Goal: Task Accomplishment & Management: Manage account settings

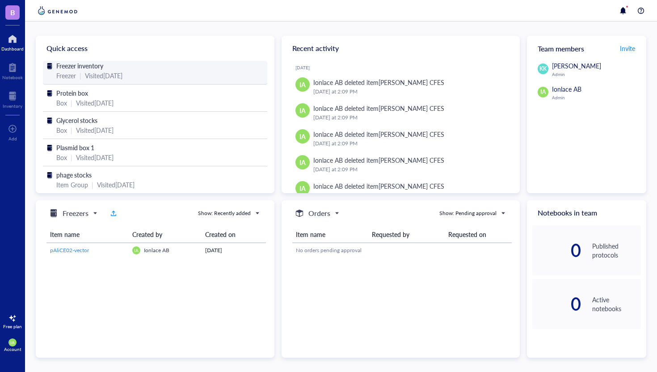
click at [87, 71] on div "Visited [DATE]" at bounding box center [104, 76] width 38 height 10
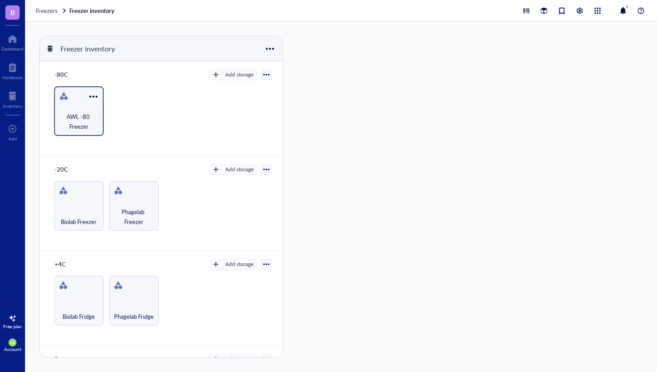
click at [79, 112] on span "AWL -80 Freezer" at bounding box center [79, 122] width 41 height 20
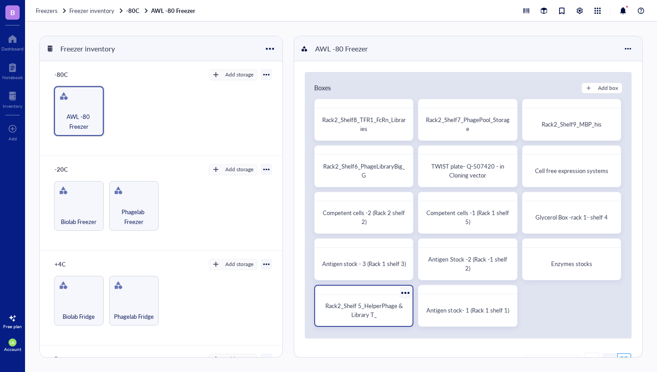
click at [370, 314] on span "Rack2_Shelf 5_HelperPhage & Library T_" at bounding box center [364, 309] width 79 height 17
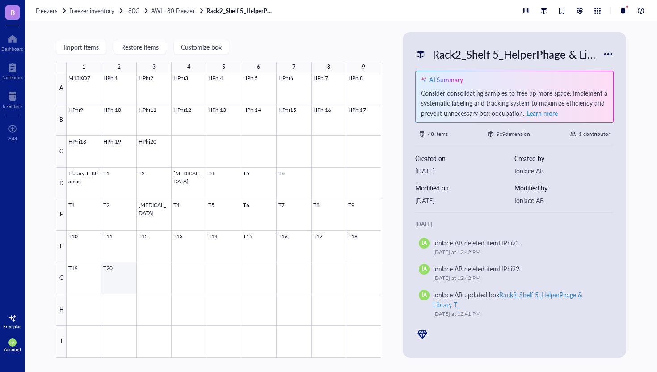
click at [110, 287] on div at bounding box center [224, 214] width 315 height 285
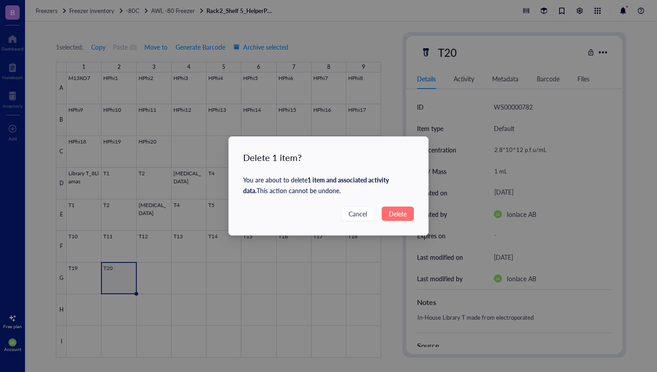
click at [395, 213] on span "Delete" at bounding box center [398, 214] width 18 height 10
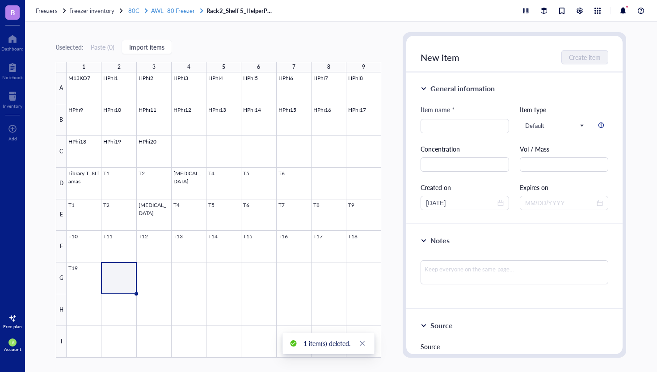
click at [170, 13] on span "AWL -80 Freezer" at bounding box center [173, 10] width 44 height 8
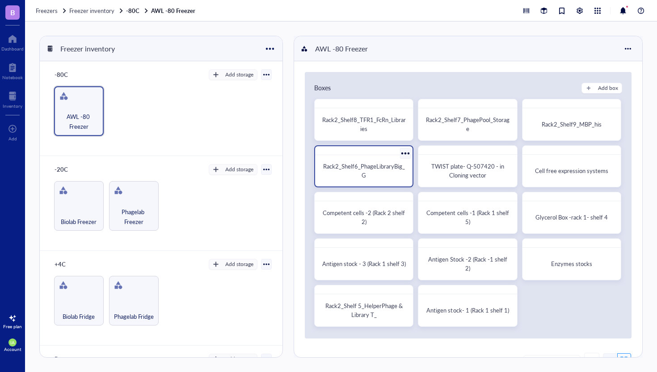
click at [374, 181] on div "Rack2_Shelf6_PhageLibraryBig_G" at bounding box center [364, 171] width 90 height 24
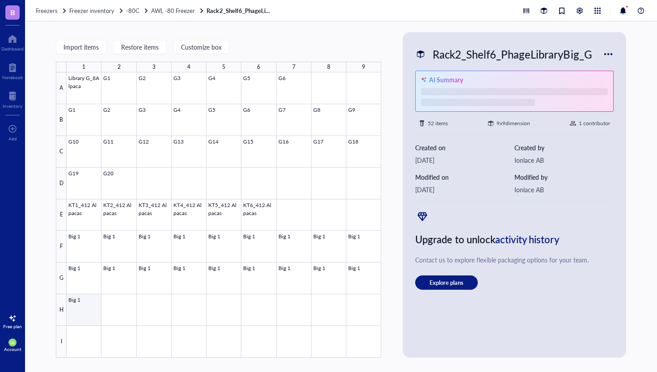
click at [84, 311] on div at bounding box center [224, 214] width 315 height 285
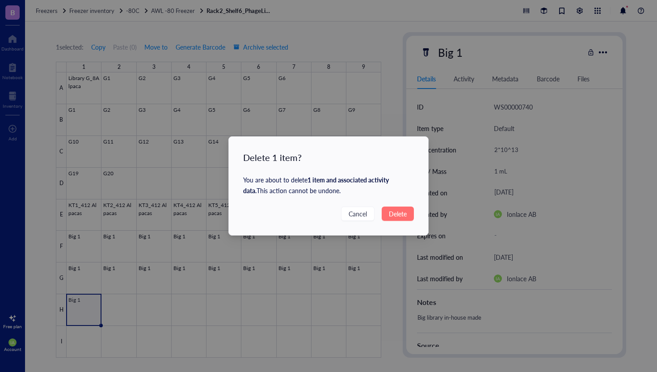
click at [404, 216] on span "Delete" at bounding box center [398, 214] width 18 height 10
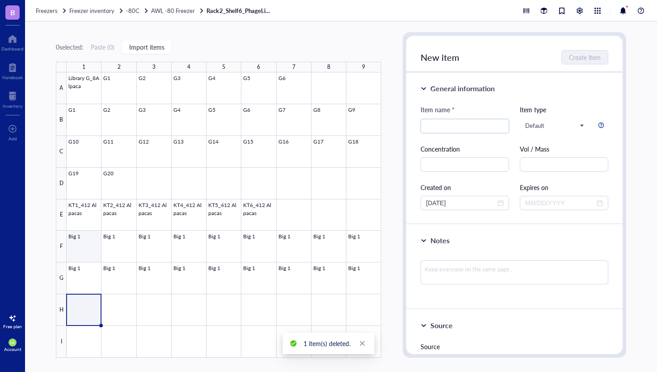
click at [90, 247] on div at bounding box center [224, 214] width 315 height 285
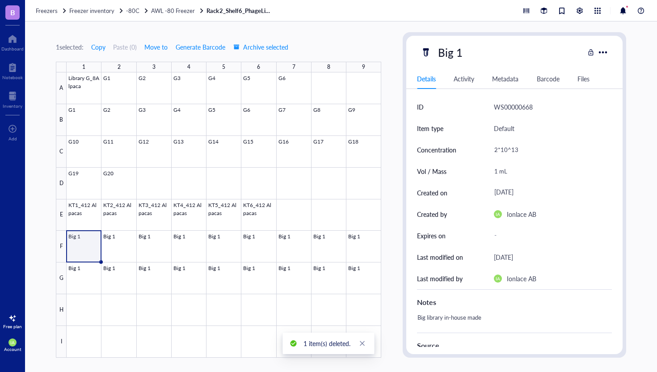
click at [90, 242] on div at bounding box center [224, 214] width 315 height 285
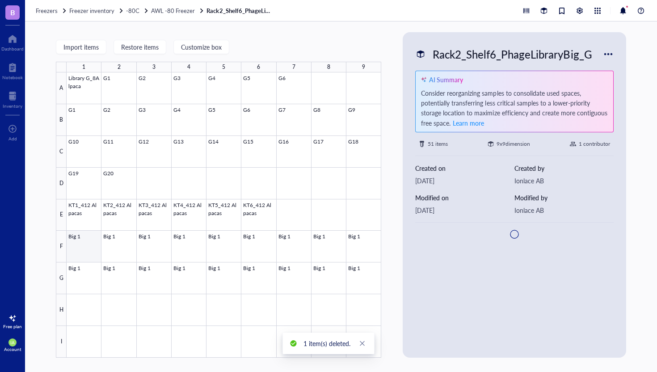
click at [90, 242] on div at bounding box center [224, 214] width 315 height 285
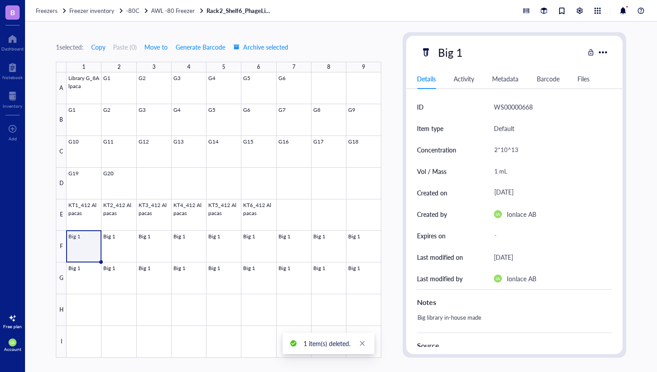
click at [459, 54] on div "Big 1" at bounding box center [450, 52] width 33 height 19
type input "Big 1_1"
click at [114, 248] on div at bounding box center [224, 214] width 315 height 285
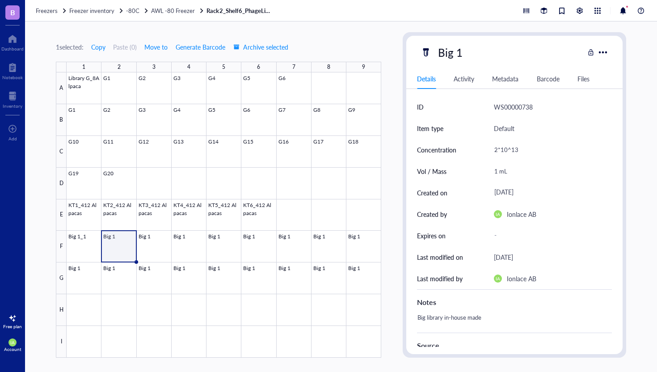
click at [463, 53] on div "Big 1" at bounding box center [450, 52] width 33 height 19
type input "Big 1_2"
click at [151, 255] on div at bounding box center [224, 214] width 315 height 285
click at [152, 244] on div at bounding box center [224, 214] width 315 height 285
click at [466, 52] on div "Big 1" at bounding box center [502, 52] width 164 height 19
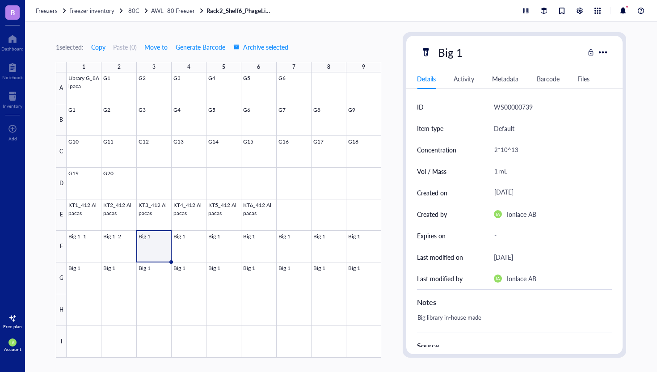
click at [460, 53] on div "Big 1" at bounding box center [450, 52] width 33 height 19
type input "Big 1_3"
click at [180, 10] on span "AWL -80 Freezer" at bounding box center [173, 10] width 44 height 8
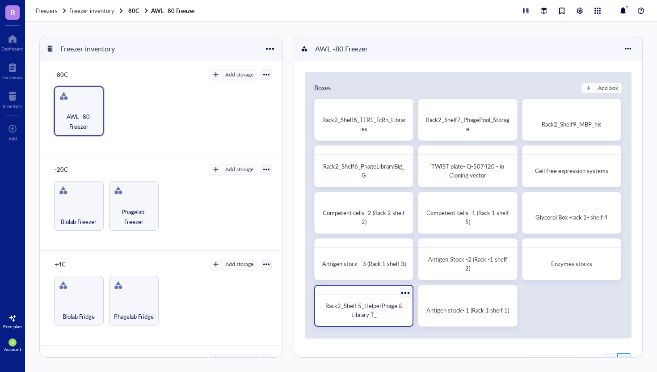
click at [370, 313] on span "Rack2_Shelf 5_HelperPhage & Library T_" at bounding box center [364, 309] width 79 height 17
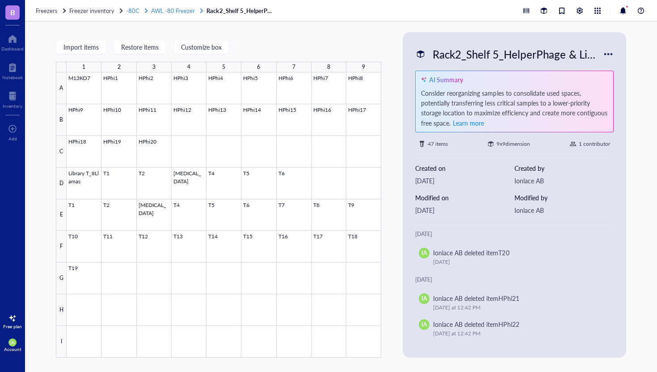
click at [169, 14] on span "AWL -80 Freezer" at bounding box center [173, 10] width 44 height 8
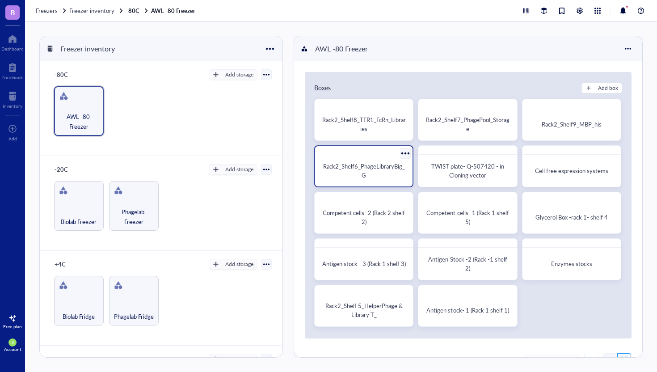
click at [361, 166] on span "Rack2_Shelf6_PhageLibraryBig_G" at bounding box center [364, 170] width 82 height 17
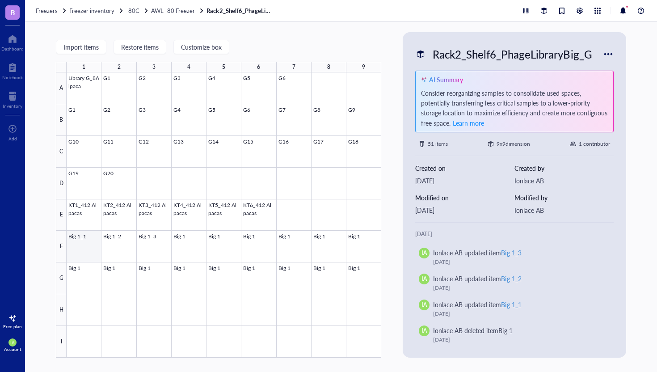
click at [82, 245] on div at bounding box center [224, 214] width 315 height 285
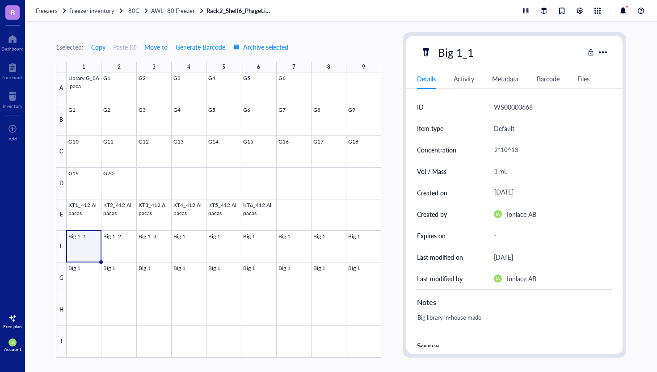
click at [474, 53] on div "Big 1_1" at bounding box center [456, 52] width 44 height 19
type input "Big 1"
click at [125, 236] on div at bounding box center [224, 214] width 315 height 285
click at [478, 55] on div "Big 1" at bounding box center [502, 52] width 164 height 19
click at [459, 54] on div "Big 1" at bounding box center [450, 52] width 33 height 19
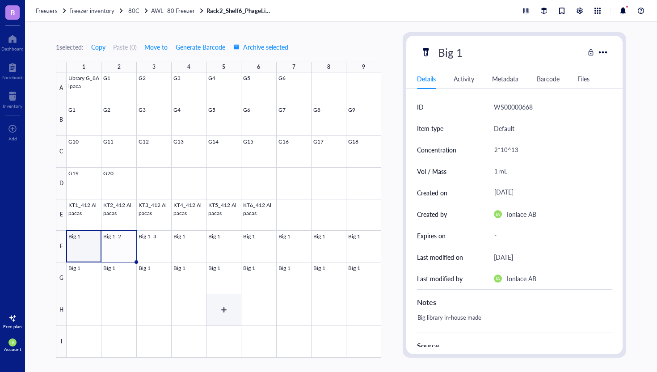
click at [210, 309] on div at bounding box center [224, 214] width 315 height 285
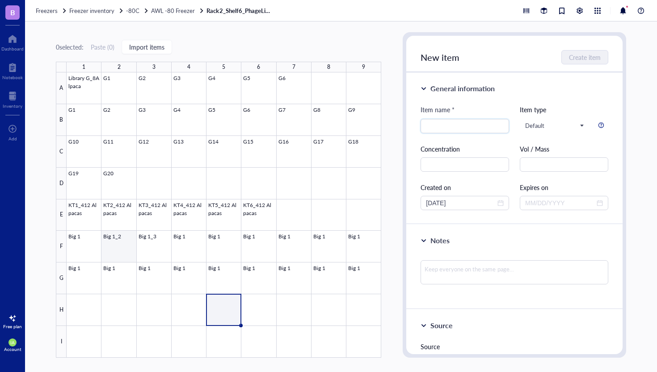
click at [116, 258] on div at bounding box center [224, 214] width 315 height 285
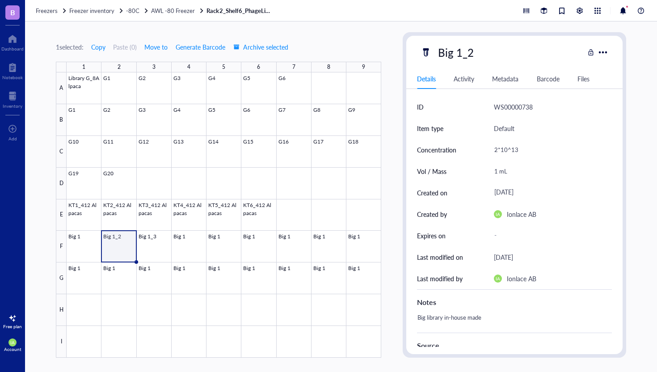
click at [474, 55] on div "Big 1_2" at bounding box center [456, 52] width 44 height 19
type input "Big2"
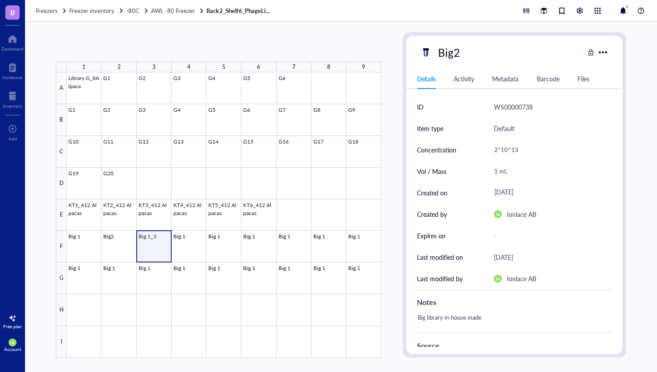
click at [153, 253] on div at bounding box center [224, 214] width 315 height 285
click at [471, 53] on div "Big 1_3" at bounding box center [456, 52] width 44 height 19
type input "Big3"
click at [178, 248] on div at bounding box center [224, 214] width 315 height 285
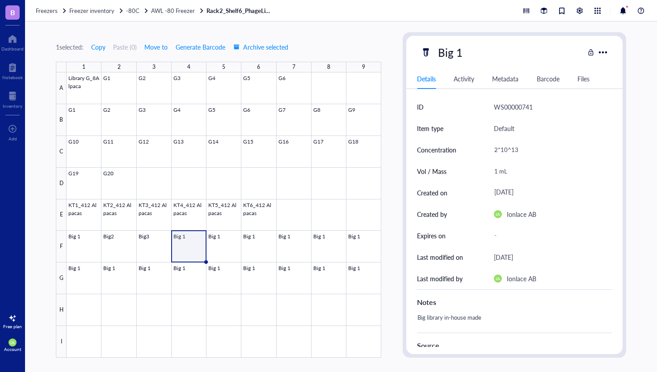
click at [459, 53] on div "Big 1" at bounding box center [450, 52] width 33 height 19
type input "Big4"
click at [221, 252] on div at bounding box center [224, 214] width 315 height 285
click at [462, 55] on div "Big 1" at bounding box center [450, 52] width 33 height 19
type input "Big5"
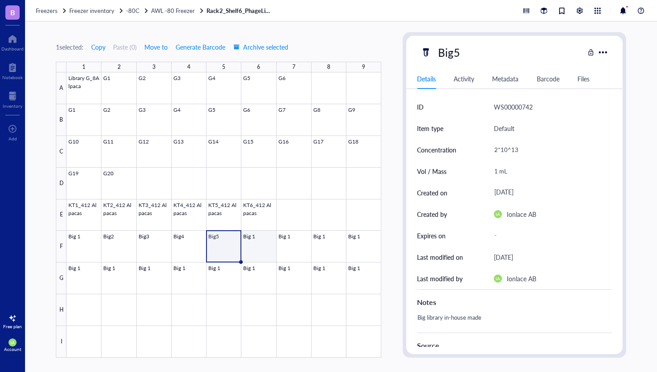
click at [259, 252] on div at bounding box center [224, 214] width 315 height 285
click at [463, 56] on div "Big 1" at bounding box center [450, 52] width 33 height 19
type input "Big6"
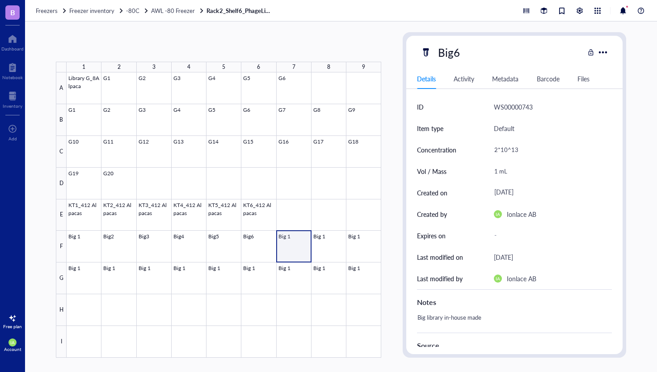
click at [289, 247] on div at bounding box center [224, 214] width 315 height 285
click at [464, 55] on div "Big 1" at bounding box center [450, 52] width 33 height 19
type input "Big"
click at [291, 247] on div at bounding box center [224, 214] width 315 height 285
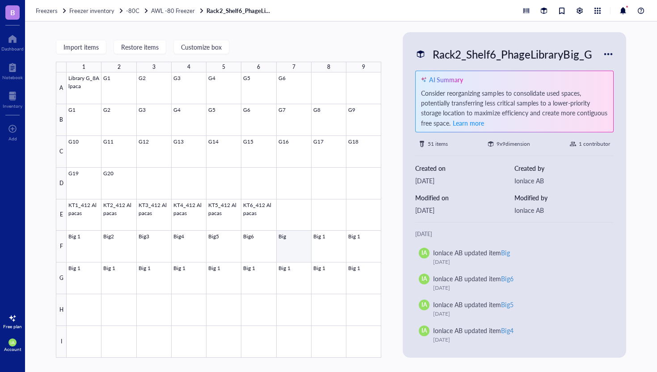
click at [291, 240] on div at bounding box center [224, 214] width 315 height 285
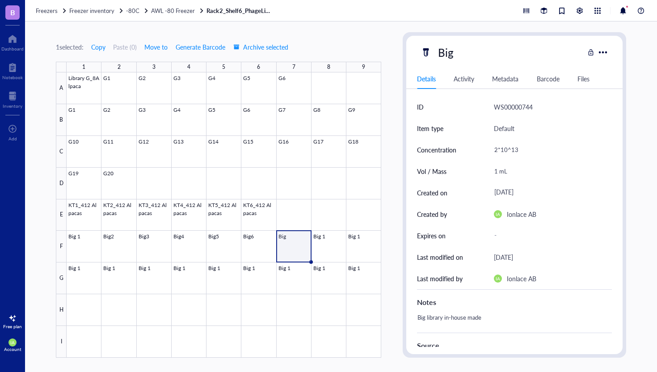
click at [453, 54] on div "Big" at bounding box center [446, 52] width 24 height 19
type input "Big7"
click at [334, 243] on div at bounding box center [224, 214] width 315 height 285
click at [460, 55] on div "Big 1" at bounding box center [450, 52] width 33 height 19
type input "Big8"
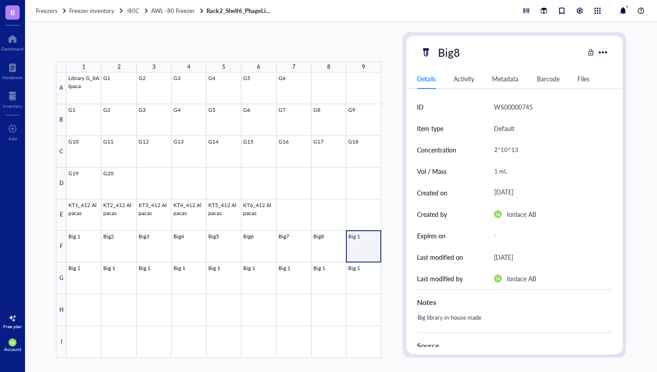
click at [356, 255] on div at bounding box center [224, 214] width 315 height 285
click at [460, 53] on div "Big8" at bounding box center [449, 52] width 30 height 19
type input "Big8"
click at [323, 249] on div at bounding box center [224, 214] width 315 height 285
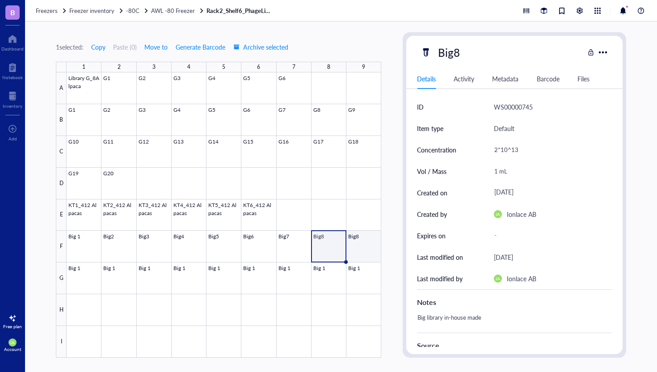
click at [356, 246] on div at bounding box center [224, 214] width 315 height 285
click at [458, 55] on div "Big8" at bounding box center [449, 52] width 30 height 19
type input "Big9"
click at [83, 273] on div at bounding box center [224, 214] width 315 height 285
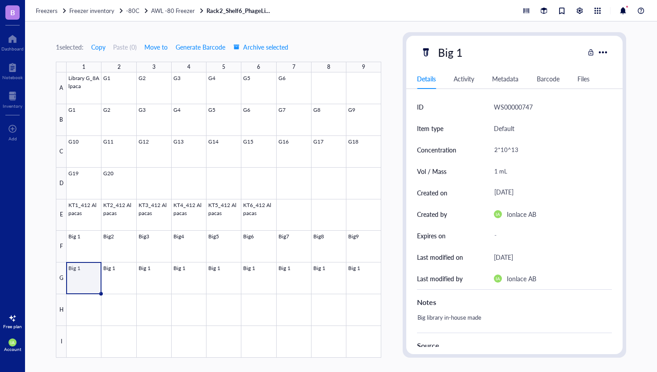
click at [461, 55] on div "Big 1" at bounding box center [450, 52] width 33 height 19
type input "Big10"
click at [114, 281] on div at bounding box center [224, 214] width 315 height 285
click at [458, 55] on div "Big 1" at bounding box center [450, 52] width 33 height 19
type input "Big11"
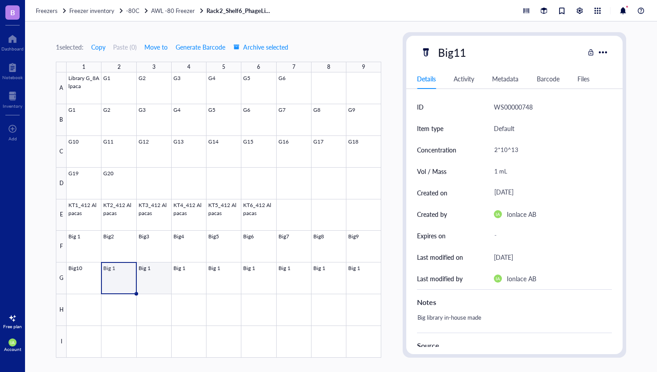
click at [154, 280] on div at bounding box center [224, 214] width 315 height 285
click at [466, 52] on div "Big 1" at bounding box center [450, 52] width 33 height 19
type input "Big12"
click at [173, 290] on div at bounding box center [224, 214] width 315 height 285
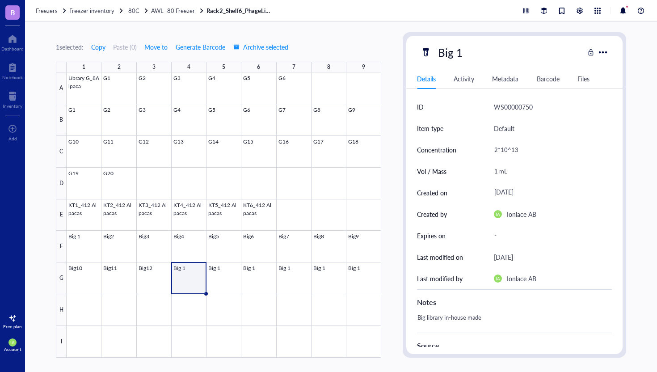
click at [463, 57] on div "Big 1" at bounding box center [450, 52] width 33 height 19
type input "Big13"
click at [220, 277] on div at bounding box center [224, 214] width 315 height 285
click at [461, 59] on div "Big 1" at bounding box center [450, 52] width 33 height 19
type input "Big14"
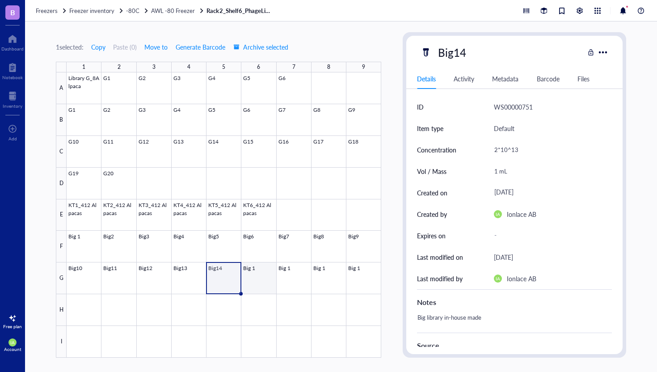
click at [254, 281] on div at bounding box center [224, 214] width 315 height 285
click at [462, 54] on div "Big 1" at bounding box center [450, 52] width 33 height 19
type input "Big15"
click at [289, 281] on div at bounding box center [224, 214] width 315 height 285
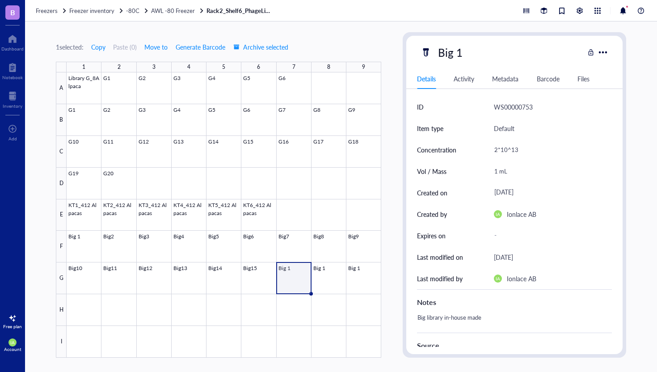
click at [461, 55] on div "Big 1" at bounding box center [450, 52] width 33 height 19
type input "Big16"
click at [327, 281] on div at bounding box center [224, 214] width 315 height 285
click at [464, 58] on div "Big 1" at bounding box center [450, 52] width 33 height 19
type input "Big17"
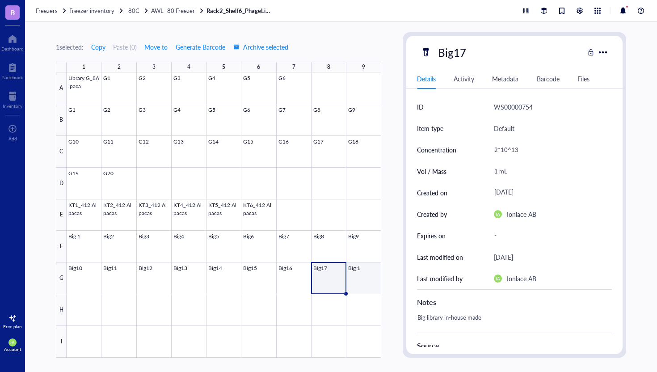
click at [362, 281] on div at bounding box center [224, 214] width 315 height 285
click at [464, 58] on div "Big 1" at bounding box center [450, 52] width 33 height 19
type input "Big18"
click at [168, 10] on span "AWL -80 Freezer" at bounding box center [173, 10] width 44 height 8
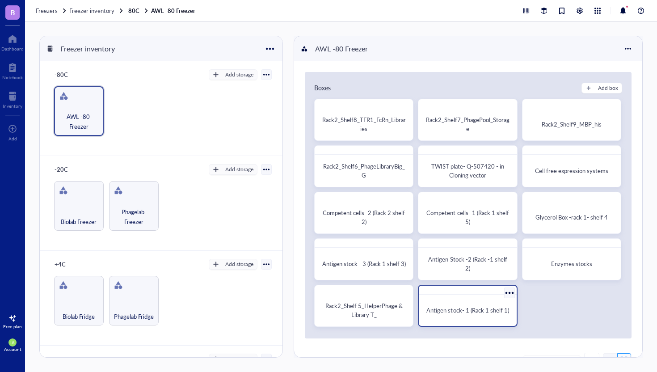
click at [462, 309] on span "Antigen stock- 1 (Rack 1 shelf 1)" at bounding box center [467, 310] width 82 height 8
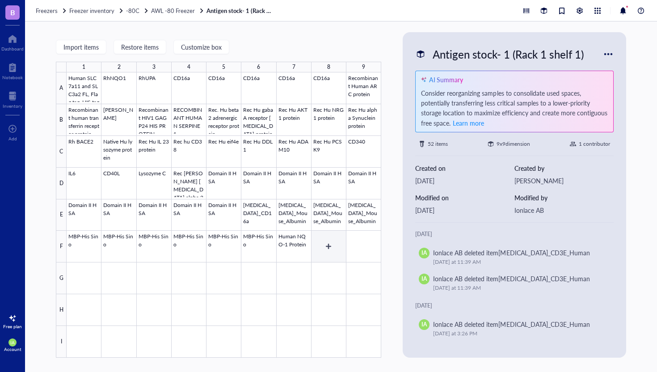
click at [325, 243] on div at bounding box center [224, 214] width 315 height 285
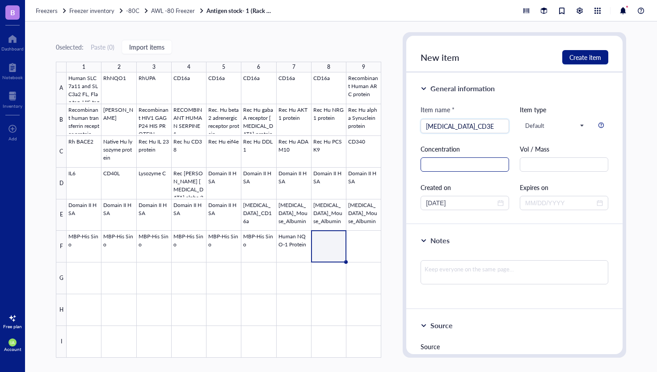
type input "[MEDICAL_DATA]_CD3E"
click at [437, 165] on input "text" at bounding box center [464, 164] width 88 height 14
type input "0.1 mg/mL"
type input "50 uL"
click at [358, 253] on div at bounding box center [224, 214] width 315 height 285
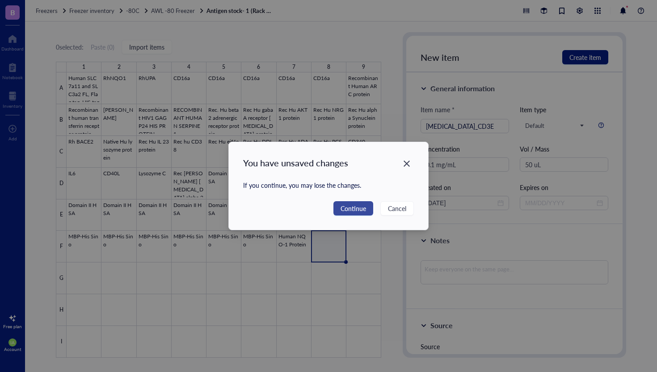
click at [358, 206] on span "Continue" at bounding box center [352, 208] width 25 height 10
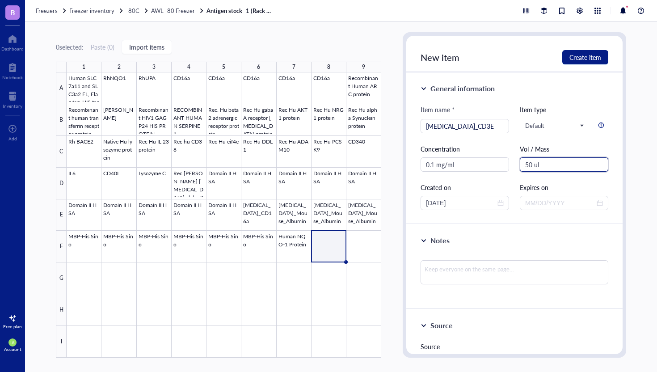
click at [545, 162] on input "50 uL" at bounding box center [564, 164] width 88 height 14
click at [456, 271] on textarea at bounding box center [514, 272] width 188 height 24
type textarea "F"
type textarea "Fr"
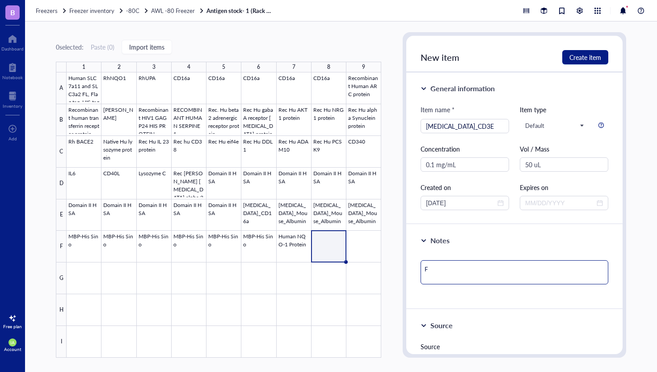
type textarea "Fr"
type textarea "Fro"
type textarea "From"
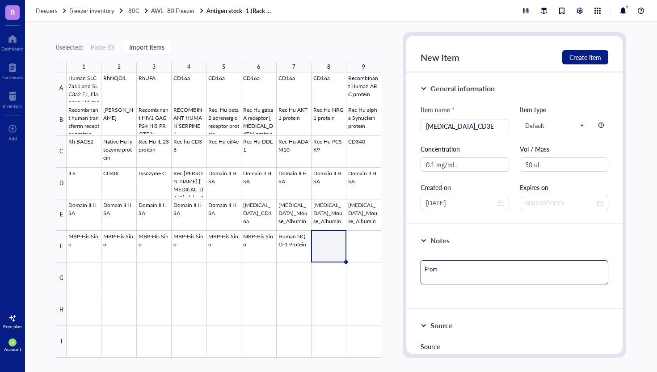
type textarea "From"
type textarea "From A"
type textarea "From Ac"
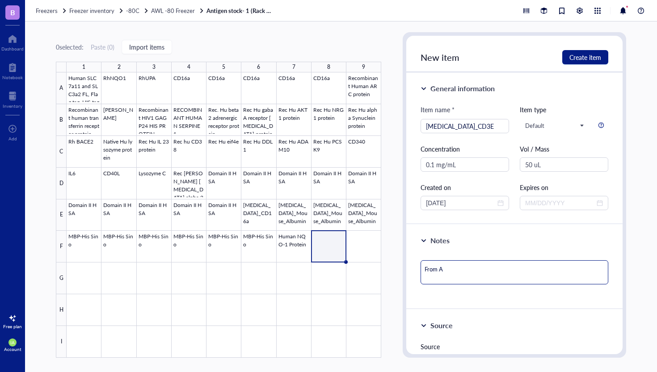
type textarea "From Ac"
type textarea "From Acr"
type textarea "From Acro"
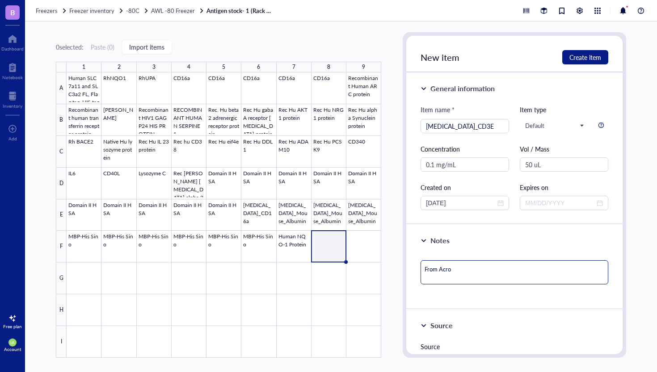
type textarea "From AcroB"
type textarea "From AcroBi"
type textarea "From AcroBio"
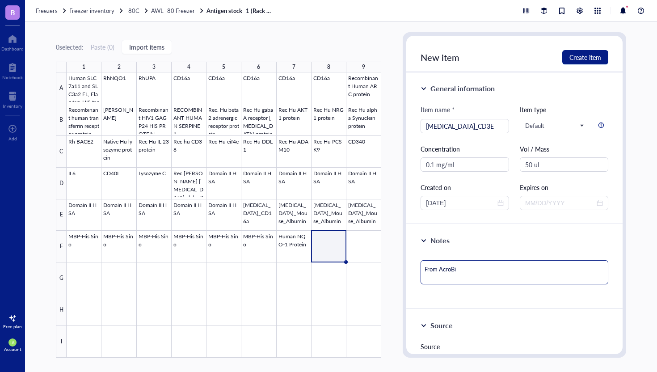
type textarea "From AcroBio"
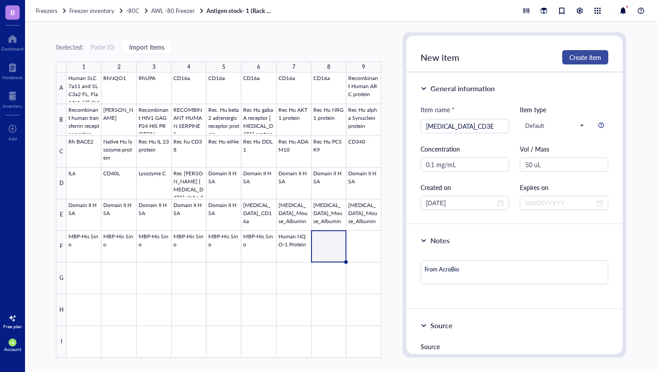
click at [572, 58] on span "Create item" at bounding box center [585, 57] width 32 height 7
type textarea "Keep everyone on the same page…"
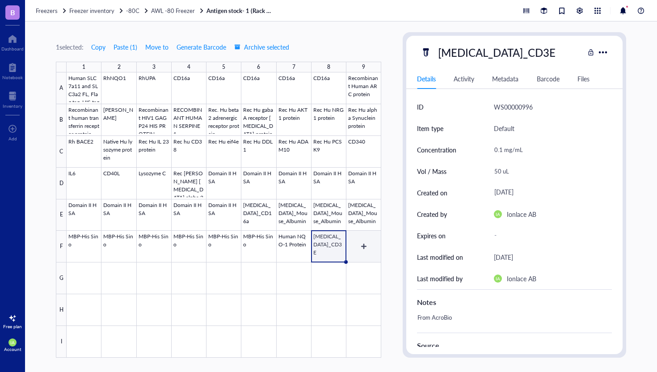
click at [357, 246] on div at bounding box center [224, 214] width 315 height 285
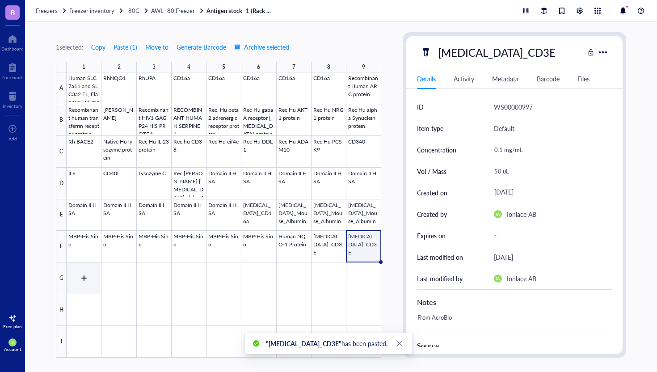
click at [92, 270] on div at bounding box center [224, 214] width 315 height 285
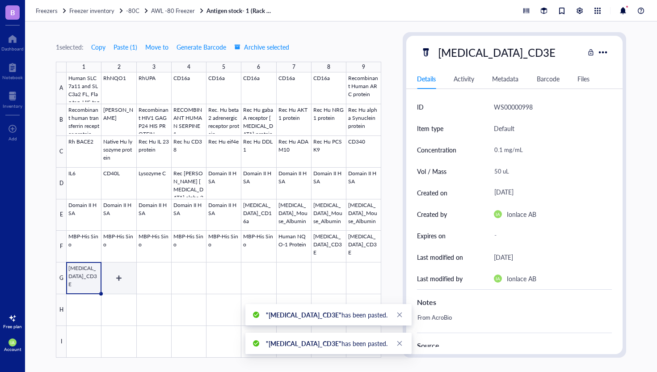
click at [128, 282] on div at bounding box center [224, 214] width 315 height 285
click at [124, 276] on div at bounding box center [224, 214] width 315 height 285
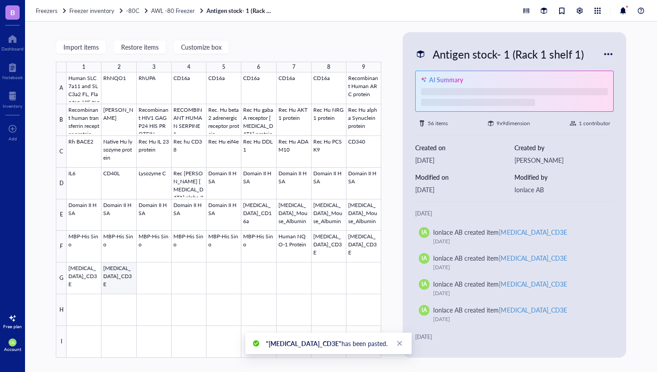
click at [111, 282] on div at bounding box center [224, 214] width 315 height 285
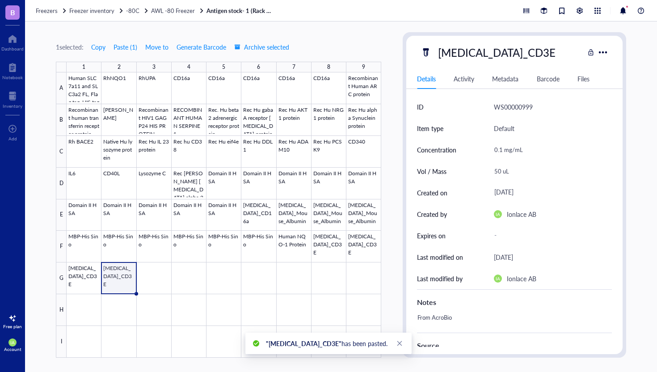
click at [118, 282] on div at bounding box center [224, 214] width 315 height 285
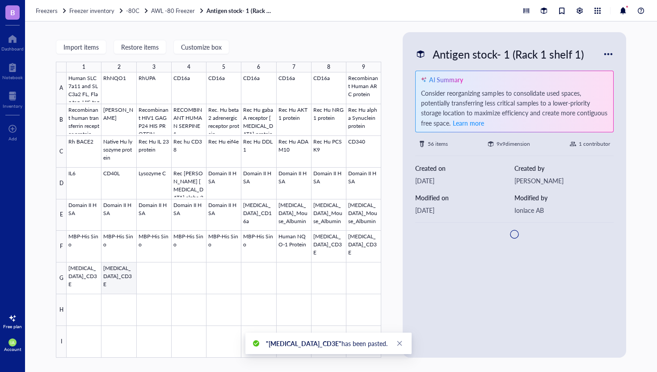
click at [118, 282] on div at bounding box center [224, 214] width 315 height 285
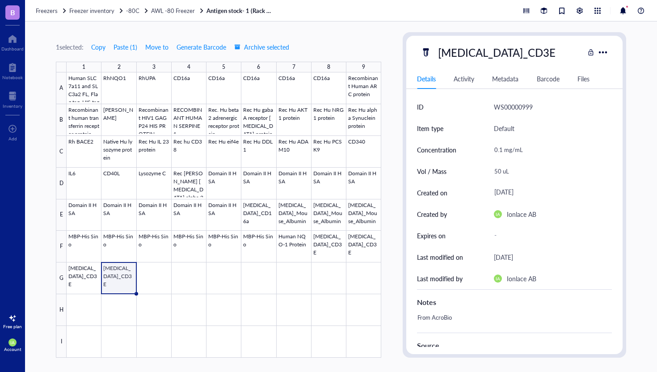
click at [497, 54] on div "[MEDICAL_DATA]_CD3E" at bounding box center [497, 52] width 126 height 19
type input "[MEDICAL_DATA]_HSA"
click at [224, 12] on link "Antigen stock- 1 (Rack 1 shelf 1)" at bounding box center [239, 11] width 67 height 8
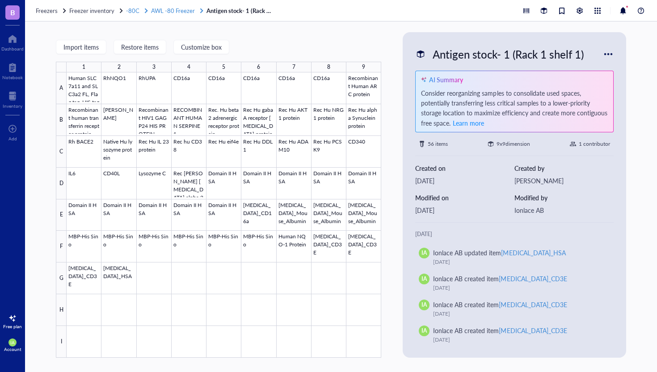
click at [164, 8] on span "AWL -80 Freezer" at bounding box center [173, 10] width 44 height 8
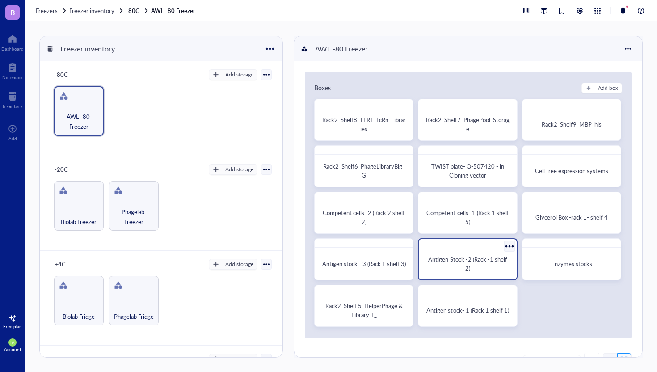
click at [480, 264] on div "Antigen Stock -2 (Rack -1 shelf 2)" at bounding box center [467, 264] width 83 height 18
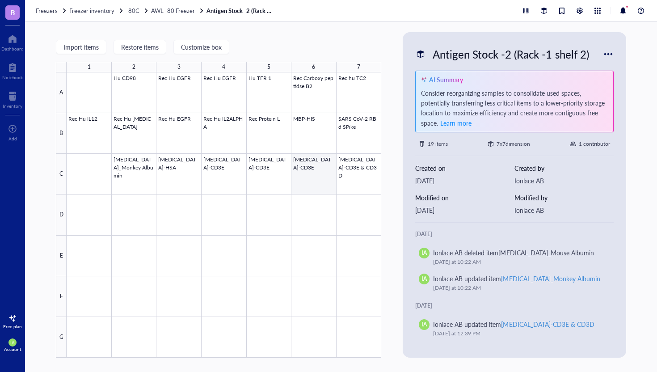
click at [302, 173] on div at bounding box center [224, 214] width 315 height 285
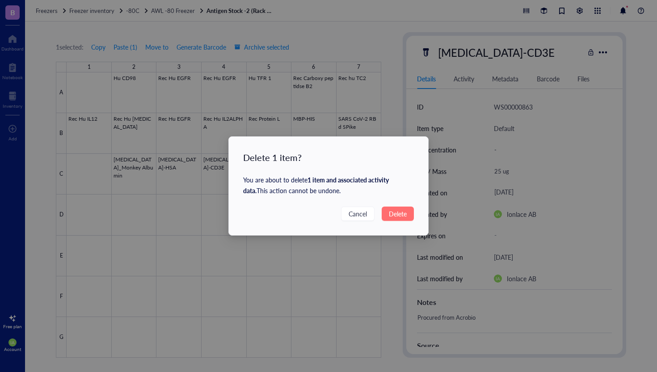
click at [399, 211] on span "Delete" at bounding box center [398, 214] width 18 height 10
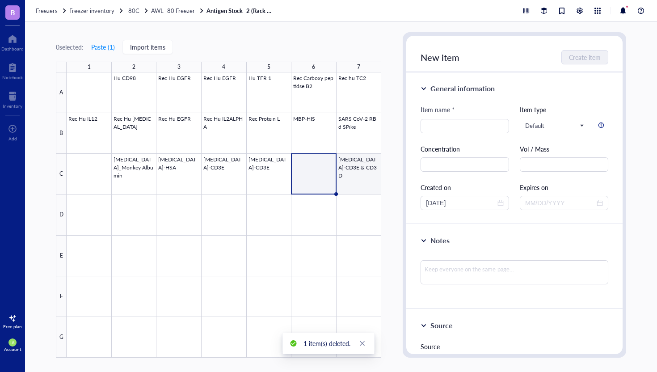
click at [356, 176] on div at bounding box center [224, 214] width 315 height 285
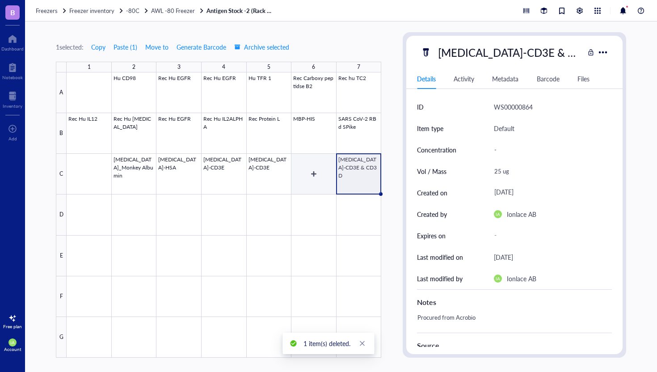
click at [306, 174] on div at bounding box center [224, 214] width 315 height 285
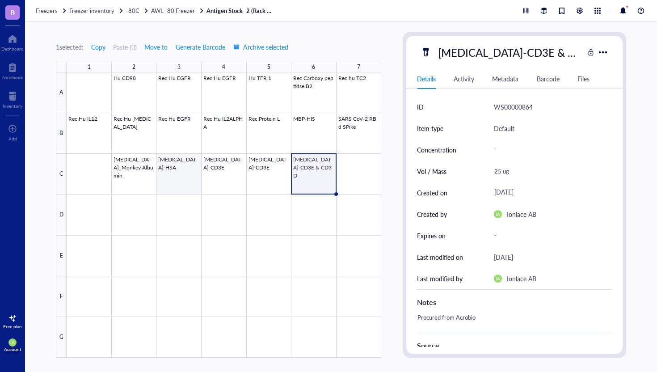
click at [184, 183] on div at bounding box center [224, 214] width 315 height 285
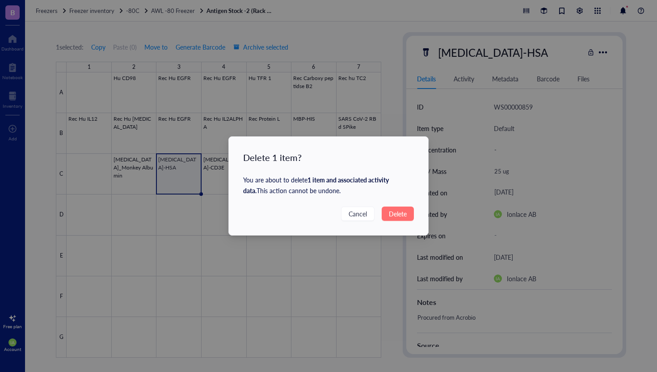
click at [401, 216] on span "Delete" at bounding box center [398, 214] width 18 height 10
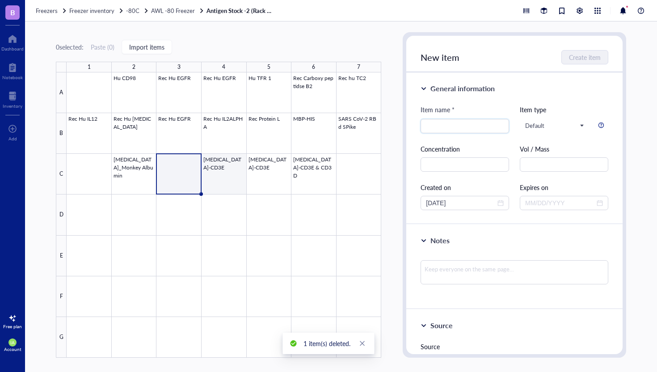
click at [223, 173] on div at bounding box center [224, 214] width 315 height 285
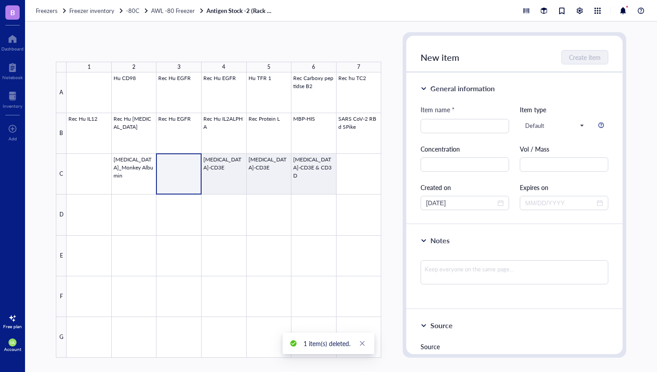
click at [158, 178] on div at bounding box center [224, 214] width 315 height 285
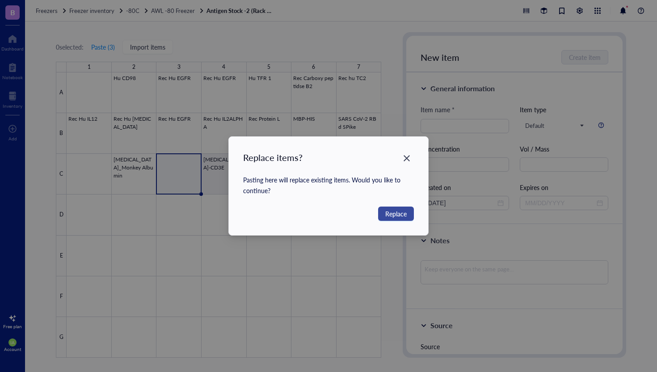
click at [405, 211] on span "Replace" at bounding box center [395, 214] width 21 height 10
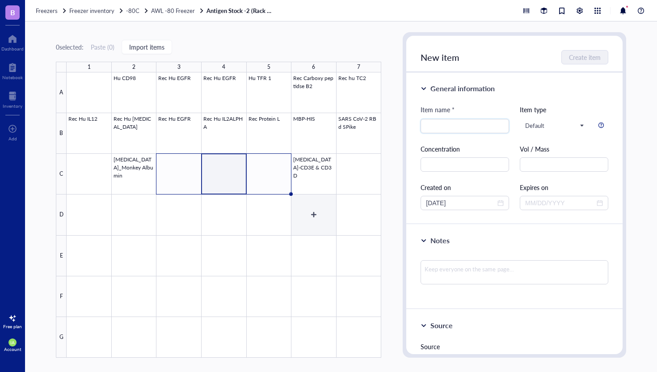
click at [313, 231] on div at bounding box center [224, 214] width 315 height 285
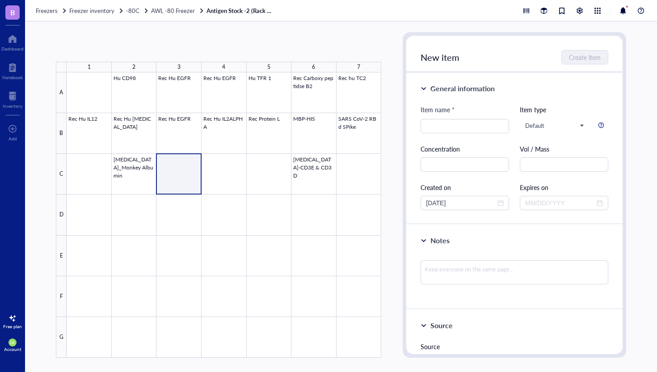
click at [170, 182] on div at bounding box center [224, 214] width 315 height 285
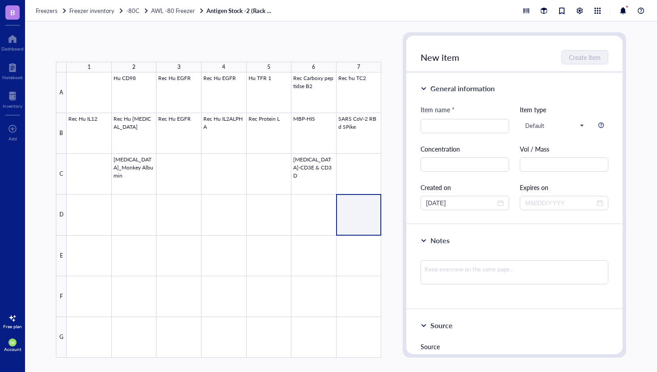
click at [339, 221] on div at bounding box center [224, 214] width 315 height 285
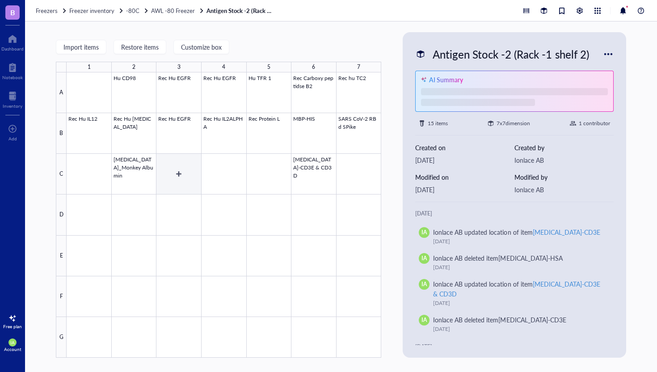
click at [187, 181] on div at bounding box center [224, 214] width 315 height 285
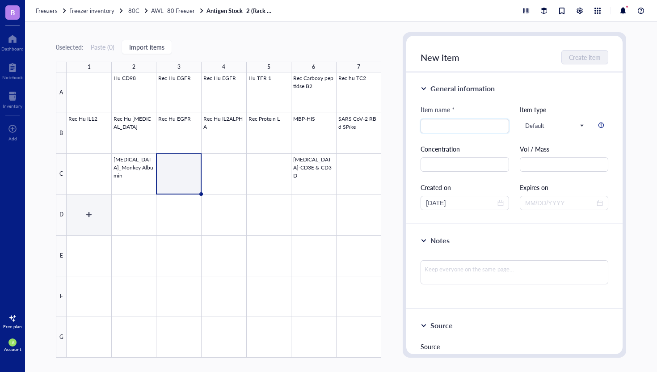
click at [74, 216] on div at bounding box center [224, 214] width 315 height 285
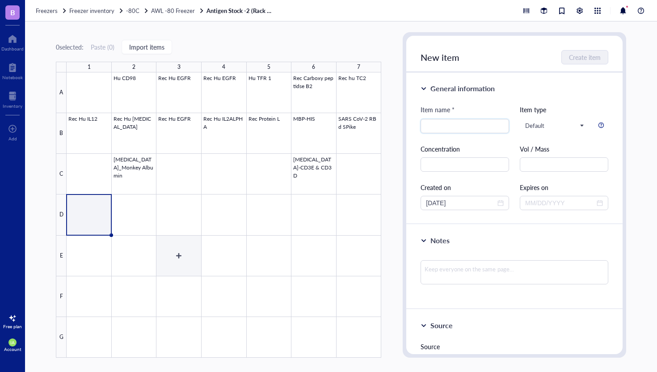
click at [172, 271] on div at bounding box center [224, 214] width 315 height 285
